Goal: Navigation & Orientation: Understand site structure

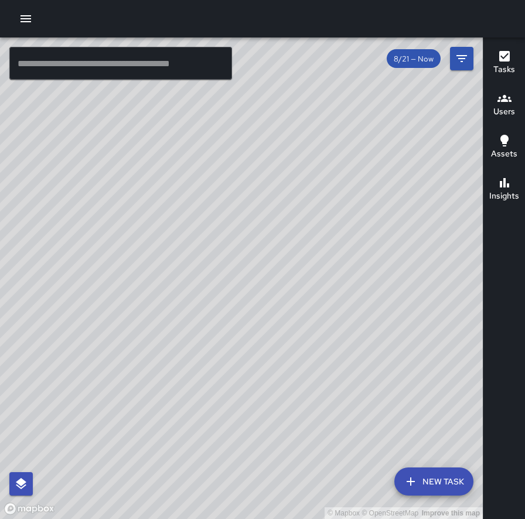
drag, startPoint x: 151, startPoint y: 144, endPoint x: 151, endPoint y: 103, distance: 41.6
click at [151, 103] on div "© Mapbox © OpenStreetMap Improve this map" at bounding box center [241, 278] width 483 height 482
drag, startPoint x: 153, startPoint y: 127, endPoint x: 173, endPoint y: 129, distance: 19.4
click at [173, 129] on div "© Mapbox © OpenStreetMap Improve this map" at bounding box center [241, 278] width 483 height 482
click at [170, 334] on div "© Mapbox © OpenStreetMap Improve this map [PERSON_NAME] [STREET_ADDRESS][PERSON…" at bounding box center [241, 278] width 483 height 482
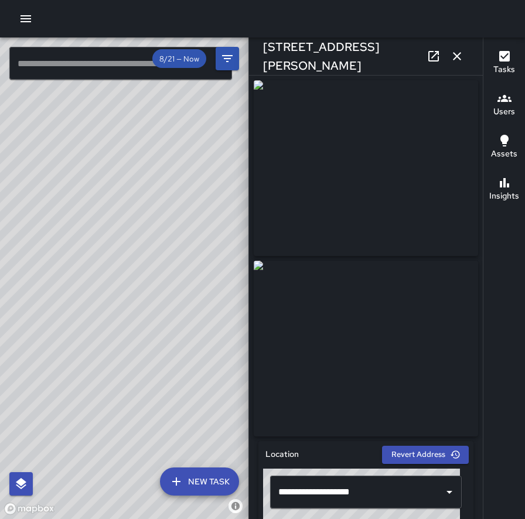
click at [170, 263] on div "© Mapbox © OpenStreetMap Improve this map [PERSON_NAME] [STREET_ADDRESS][PERSON…" at bounding box center [124, 278] width 248 height 482
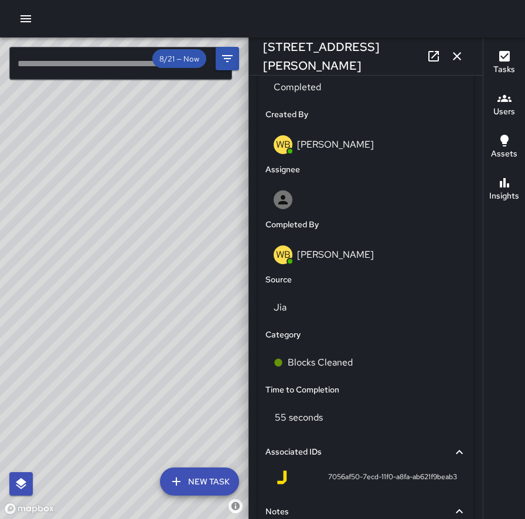
scroll to position [324, 0]
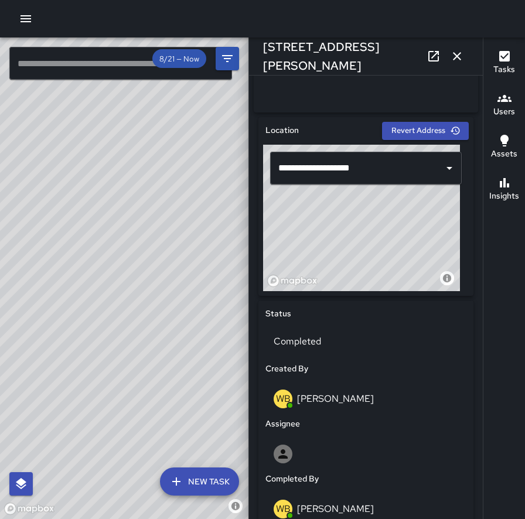
drag, startPoint x: 144, startPoint y: 303, endPoint x: 59, endPoint y: 474, distance: 191.3
click at [64, 494] on div "© Mapbox © OpenStreetMap Improve this map" at bounding box center [124, 278] width 248 height 482
drag, startPoint x: 103, startPoint y: 231, endPoint x: 220, endPoint y: 223, distance: 116.9
click at [220, 223] on div "© Mapbox © OpenStreetMap Improve this map" at bounding box center [124, 278] width 248 height 482
drag, startPoint x: 156, startPoint y: 253, endPoint x: 328, endPoint y: 203, distance: 178.7
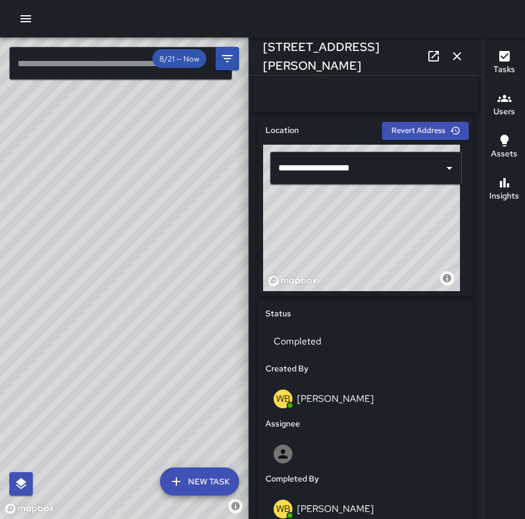
click at [328, 203] on div "© Mapbox © OpenStreetMap Improve this map ​ New Task 8/21 — Now Map Layers Task…" at bounding box center [262, 278] width 525 height 482
click at [457, 49] on icon "button" at bounding box center [457, 56] width 14 height 14
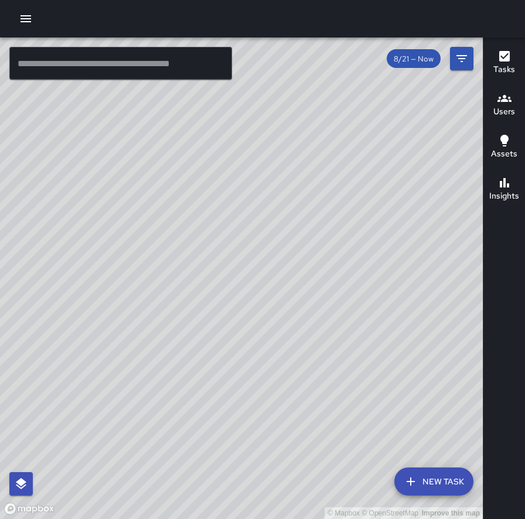
drag, startPoint x: 378, startPoint y: 343, endPoint x: 176, endPoint y: 240, distance: 226.6
click at [176, 240] on div "© Mapbox © OpenStreetMap Improve this map" at bounding box center [241, 278] width 483 height 482
drag, startPoint x: 326, startPoint y: 308, endPoint x: 321, endPoint y: 152, distance: 156.5
click at [321, 152] on div "© Mapbox © OpenStreetMap Improve this map" at bounding box center [241, 278] width 483 height 482
drag, startPoint x: 192, startPoint y: 181, endPoint x: 278, endPoint y: 388, distance: 224.6
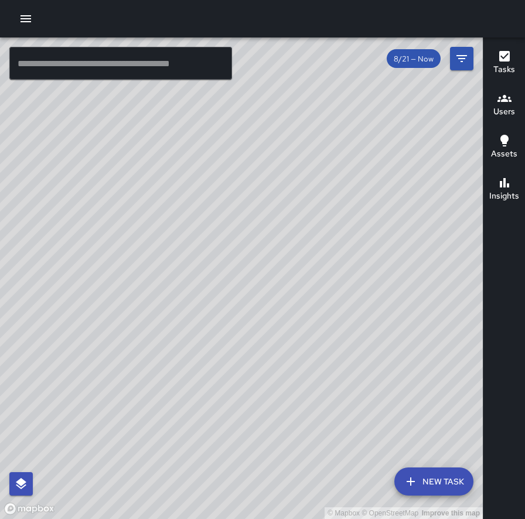
click at [282, 392] on div "© Mapbox © OpenStreetMap Improve this map" at bounding box center [241, 278] width 483 height 482
